Goal: Transaction & Acquisition: Purchase product/service

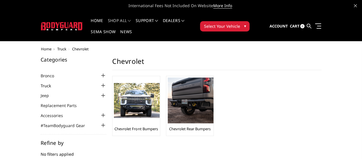
click at [41, 83] on link "Truck" at bounding box center [49, 86] width 17 height 6
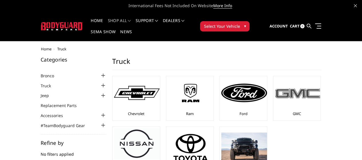
click at [288, 88] on img at bounding box center [298, 92] width 46 height 13
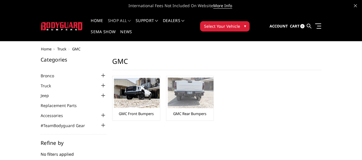
click at [168, 86] on img at bounding box center [191, 93] width 46 height 31
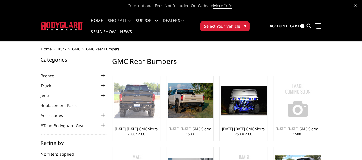
click at [114, 105] on img at bounding box center [137, 100] width 46 height 36
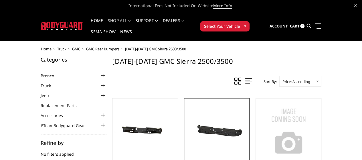
scroll to position [57, 0]
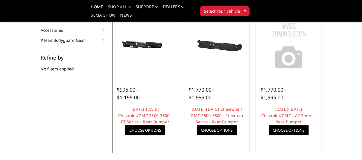
click at [114, 77] on div at bounding box center [145, 46] width 62 height 62
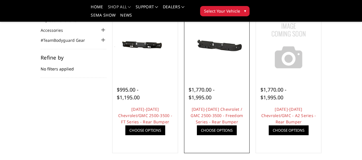
click at [0, 0] on img at bounding box center [0, 0] width 0 height 0
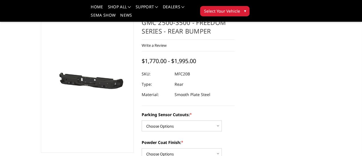
scroll to position [29, 0]
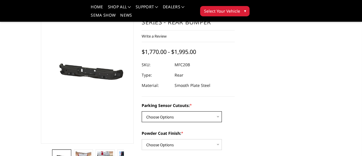
click at [182, 111] on select "Choose Options No - Without Parking Sensor Cutouts Yes - With Parking Sensor Cu…" at bounding box center [182, 116] width 80 height 11
select select "2870"
click at [142, 111] on select "Choose Options No - Without Parking Sensor Cutouts Yes - With Parking Sensor Cu…" at bounding box center [182, 116] width 80 height 11
click at [189, 130] on div "Powder Coat Finish: * Choose Options Bare Metal Texture Black Powder Coat" at bounding box center [188, 140] width 93 height 20
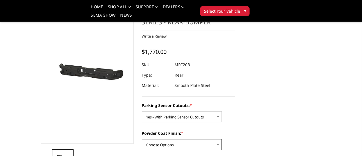
click at [189, 139] on select "Choose Options Bare Metal Texture Black Powder Coat" at bounding box center [182, 144] width 80 height 11
select select "2871"
click at [142, 139] on select "Choose Options Bare Metal Texture Black Powder Coat" at bounding box center [182, 144] width 80 height 11
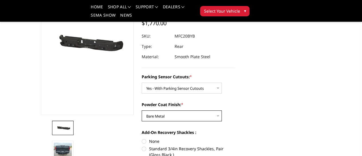
scroll to position [86, 0]
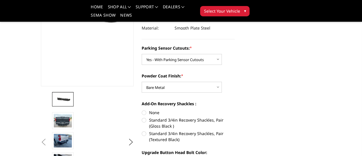
click at [145, 109] on label "None" at bounding box center [188, 112] width 93 height 6
click at [142, 109] on input "None" at bounding box center [142, 109] width 0 height 0
radio input "true"
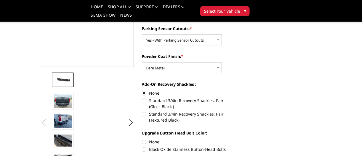
scroll to position [114, 0]
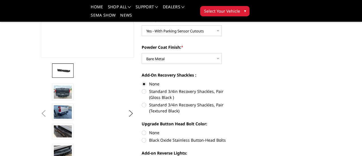
click at [142, 129] on label "None" at bounding box center [188, 132] width 93 height 6
click at [142, 129] on input "None" at bounding box center [142, 129] width 0 height 0
radio input "true"
click at [142, 155] on input "None" at bounding box center [142, 158] width 0 height 0
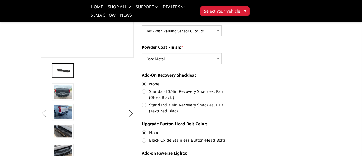
radio input "true"
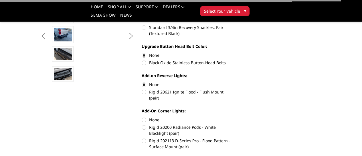
scroll to position [200, 0]
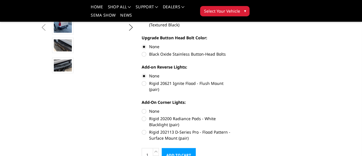
click at [145, 108] on label "None" at bounding box center [188, 111] width 93 height 6
click at [142, 108] on input "None" at bounding box center [142, 108] width 0 height 0
radio input "true"
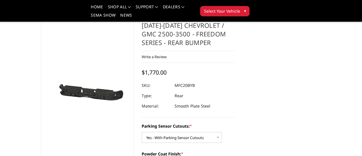
scroll to position [0, 0]
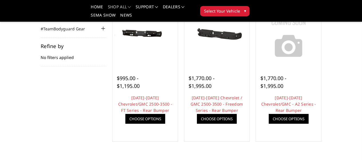
scroll to position [57, 0]
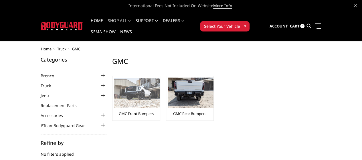
click at [114, 97] on div "GMC Front Bumpers" at bounding box center [136, 98] width 44 height 41
click at [114, 92] on img at bounding box center [137, 93] width 46 height 30
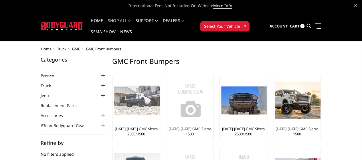
click at [114, 111] on div at bounding box center [137, 101] width 46 height 46
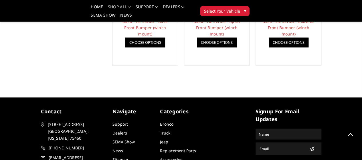
scroll to position [502, 0]
